Goal: Information Seeking & Learning: Learn about a topic

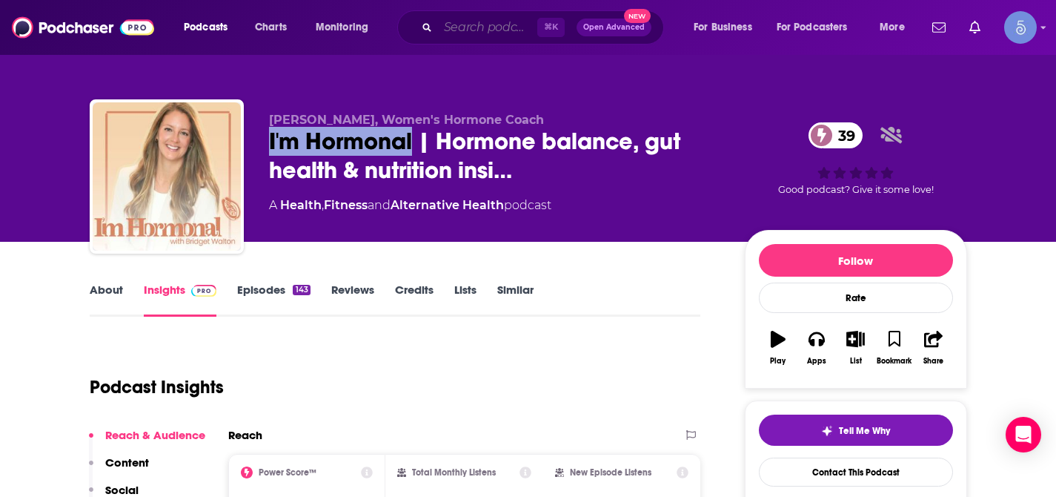
click at [463, 30] on input "Search podcasts, credits, & more..." at bounding box center [487, 28] width 99 height 24
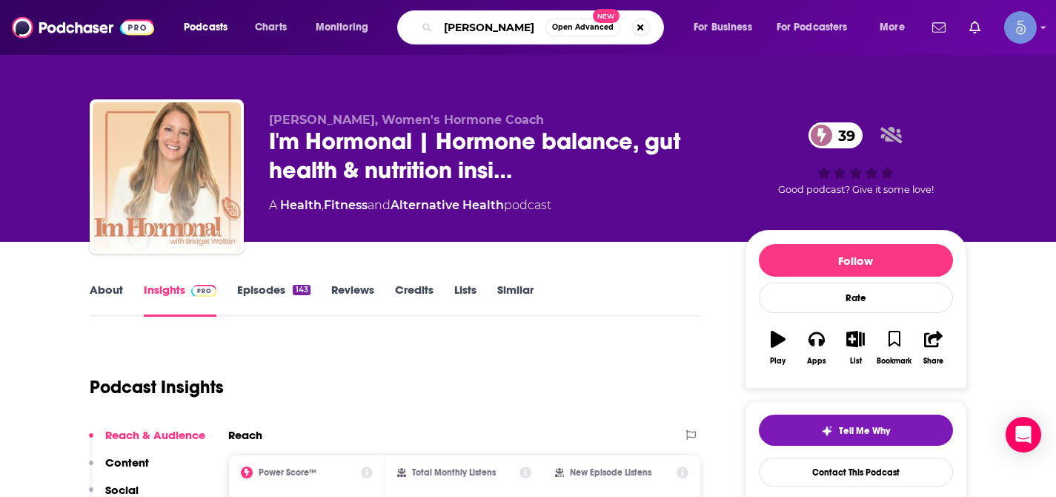
type input "cleveland"
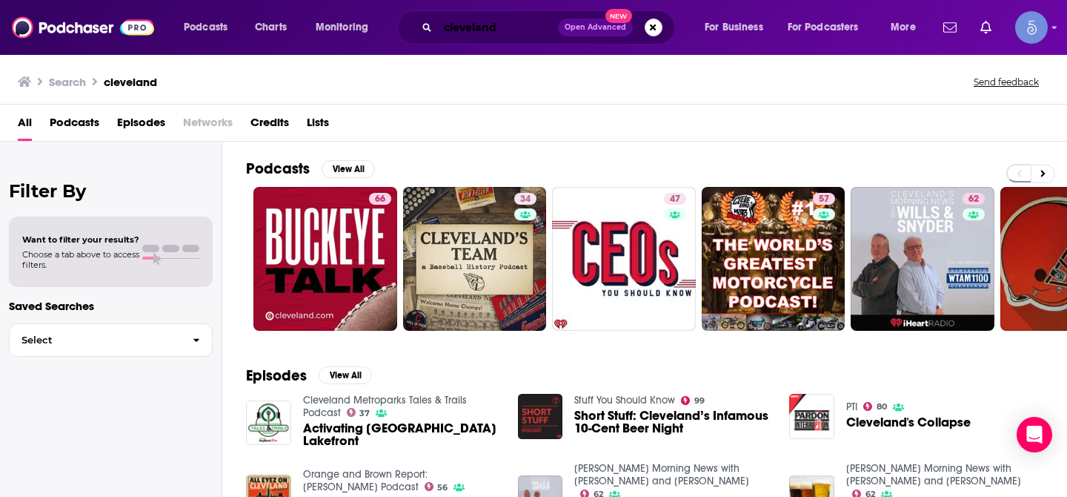
click at [545, 36] on input "cleveland" at bounding box center [498, 28] width 120 height 24
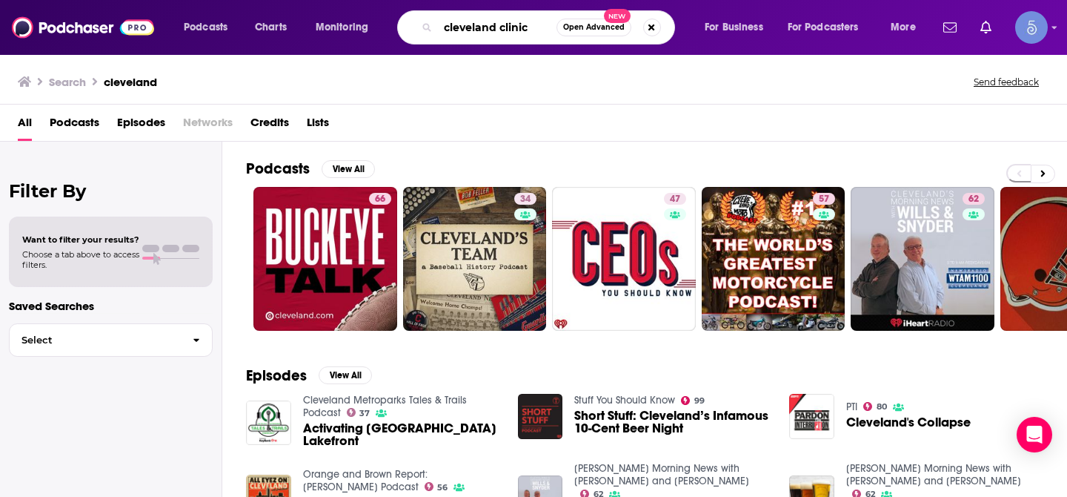
type input "cleveland clinic"
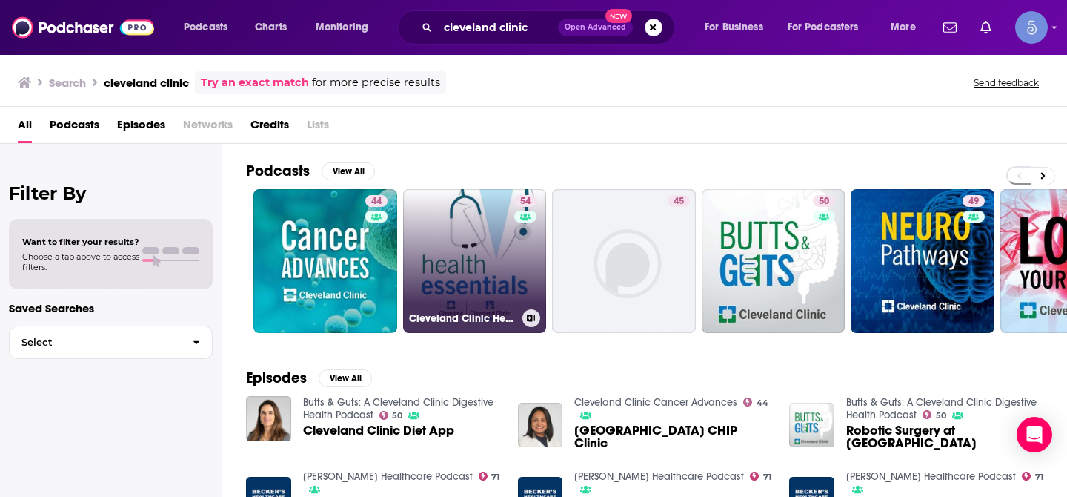
click at [465, 261] on link "54 Cleveland Clinic Health Essentials Podcast" at bounding box center [475, 261] width 144 height 144
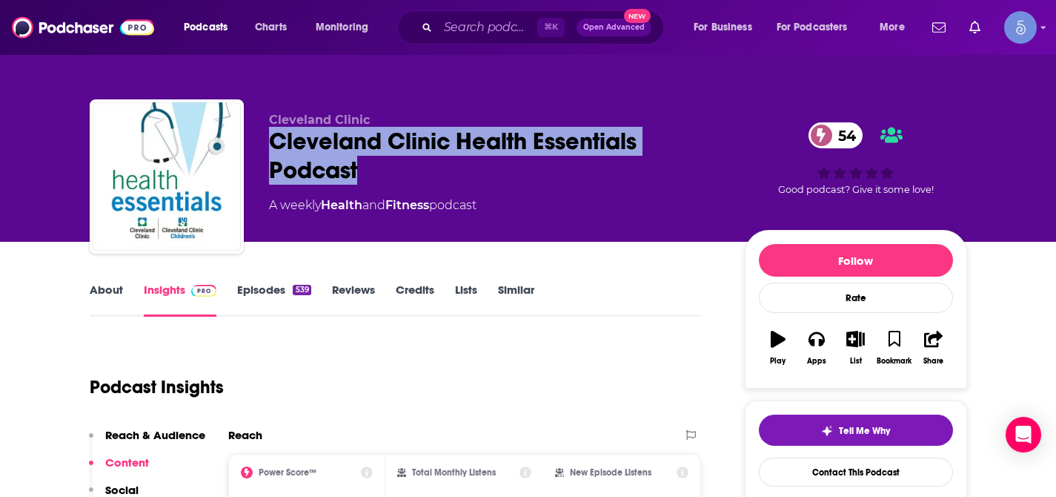
drag, startPoint x: 271, startPoint y: 139, endPoint x: 371, endPoint y: 177, distance: 106.5
click at [371, 177] on div "Cleveland Clinic Health Essentials Podcast 54" at bounding box center [495, 156] width 452 height 58
copy h2 "Cleveland Clinic Health Essentials Podcast"
click at [457, 33] on input "Search podcasts, credits, & more..." at bounding box center [487, 28] width 99 height 24
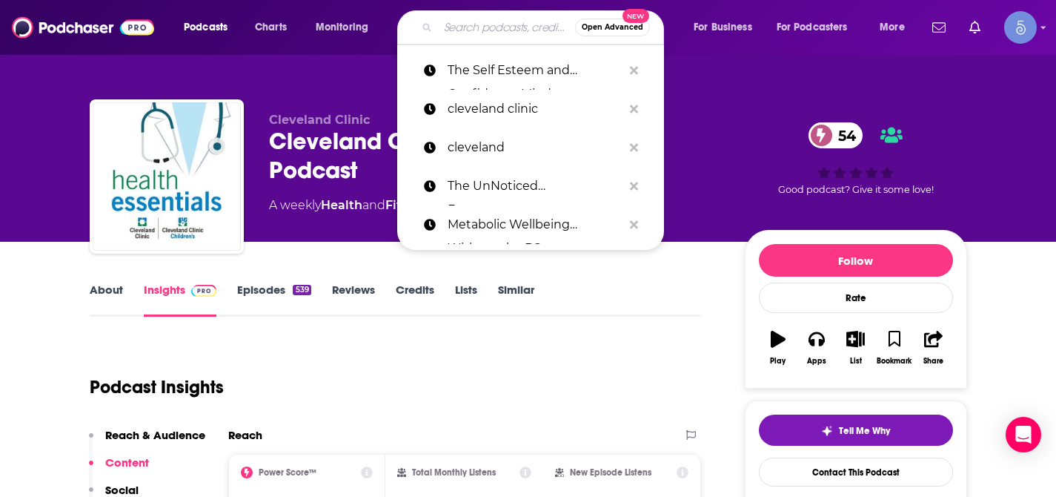
paste input "Empowered Patient Podcast"
type input "Empowered Patient Podcast"
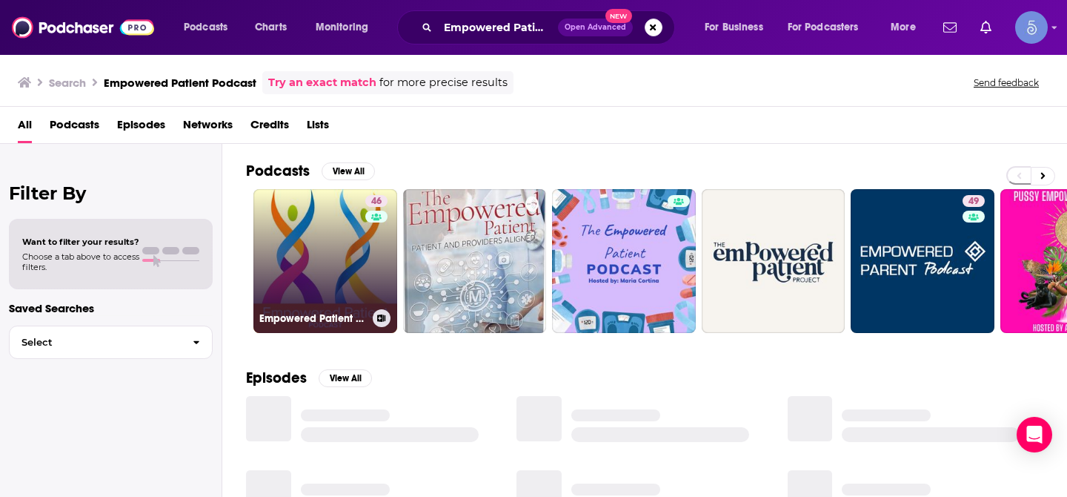
click at [333, 234] on link "46 Empowered Patient Podcast" at bounding box center [326, 261] width 144 height 144
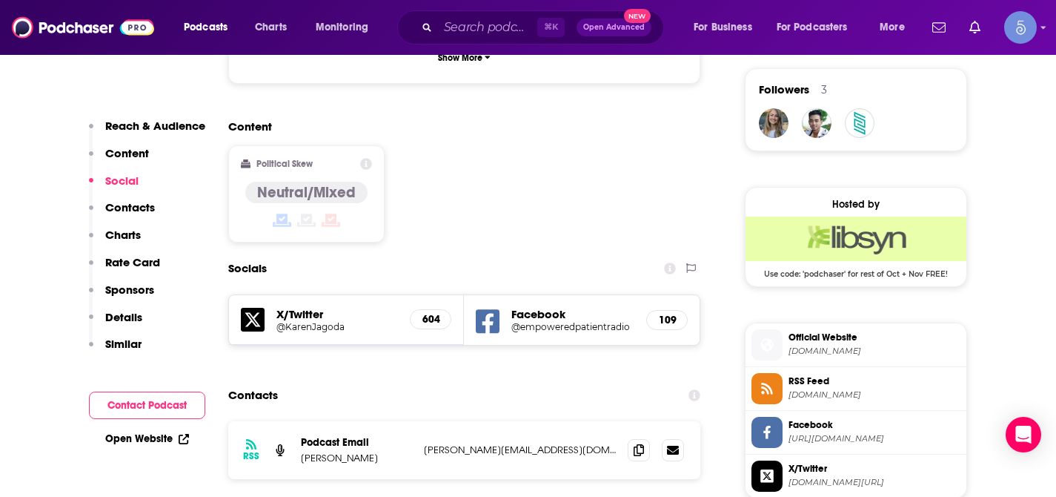
scroll to position [1167, 0]
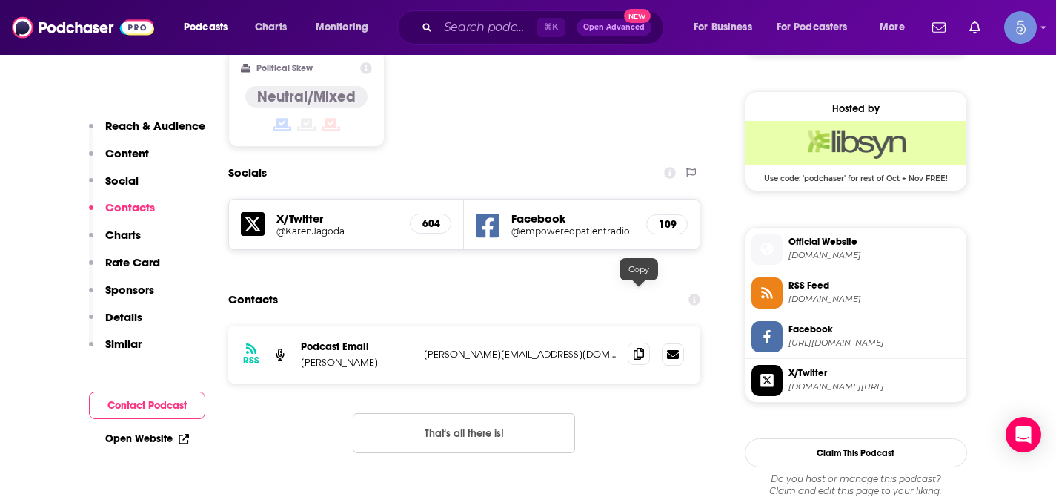
click at [634, 348] on icon at bounding box center [639, 354] width 10 height 12
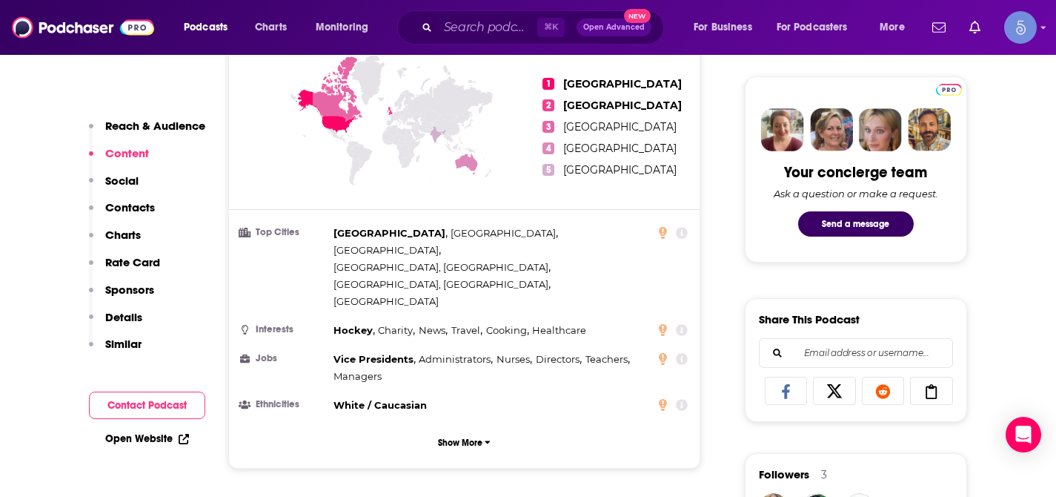
scroll to position [0, 0]
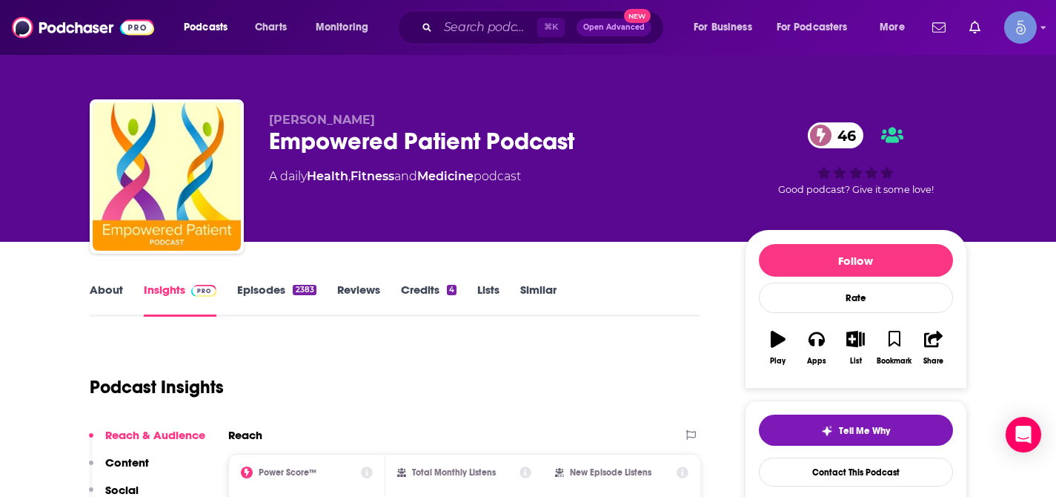
click at [94, 297] on link "About" at bounding box center [106, 299] width 33 height 34
